Goal: Task Accomplishment & Management: Manage account settings

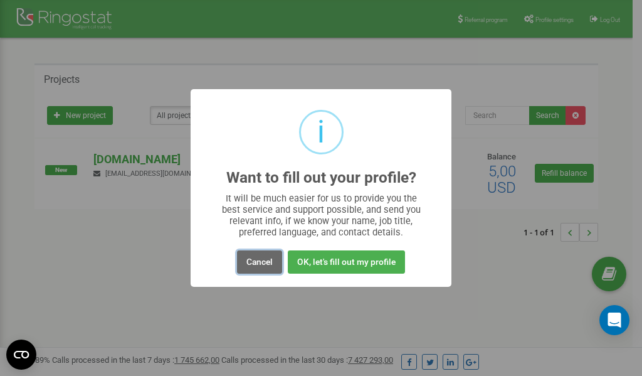
click at [263, 261] on button "Cancel" at bounding box center [259, 261] width 45 height 23
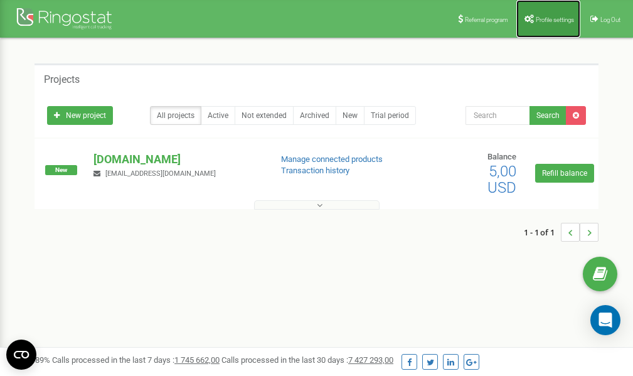
click at [553, 21] on span "Profile settings" at bounding box center [554, 19] width 38 height 7
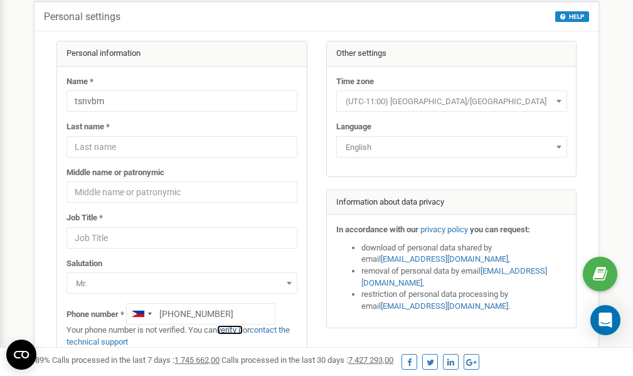
click at [235, 329] on link "verify it" at bounding box center [230, 329] width 26 height 9
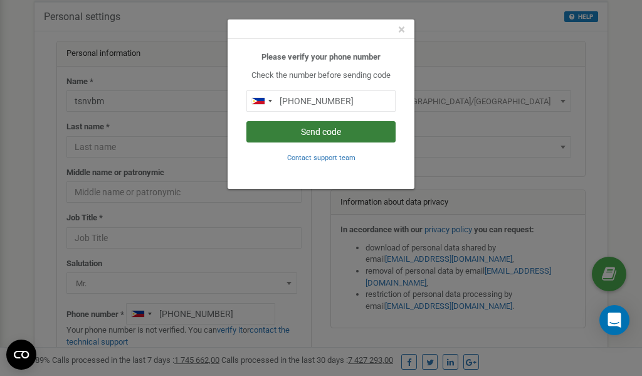
click at [339, 129] on button "Send code" at bounding box center [320, 131] width 149 height 21
